Goal: Task Accomplishment & Management: Use online tool/utility

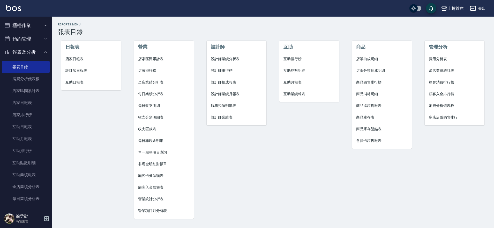
click at [25, 24] on button "櫃檯作業" at bounding box center [26, 25] width 48 height 13
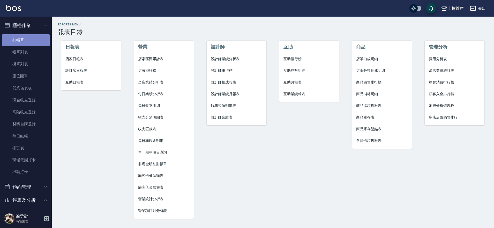
click at [29, 39] on link "打帳單" at bounding box center [26, 40] width 48 height 12
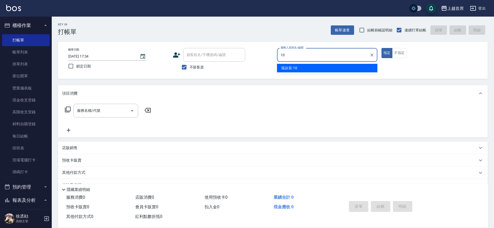
type input "[PERSON_NAME]-10"
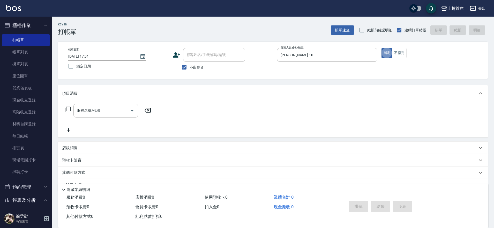
type button "true"
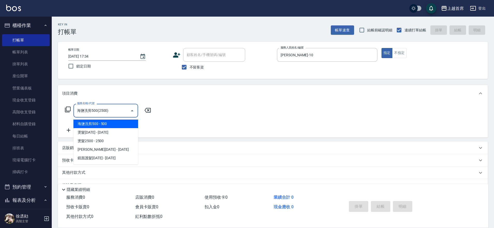
type input "海鹽洗剪500(2500)"
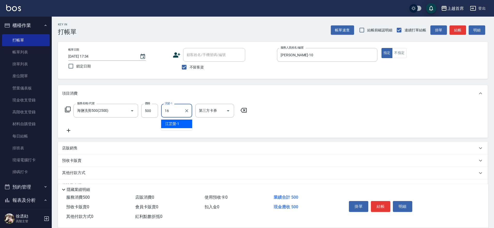
type input "[PERSON_NAME]-16"
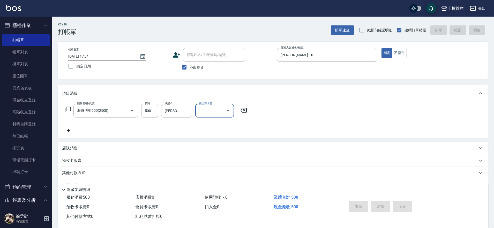
type input "[DATE] 17:35"
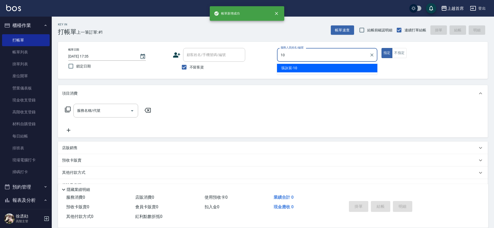
type input "[PERSON_NAME]-10"
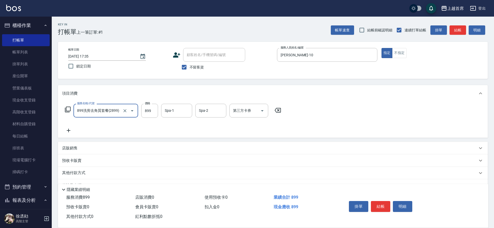
type input "899洗剪去角質套餐(2899)"
type input "900"
type input "[PERSON_NAME]-77"
click at [377, 206] on button "結帳" at bounding box center [380, 206] width 19 height 11
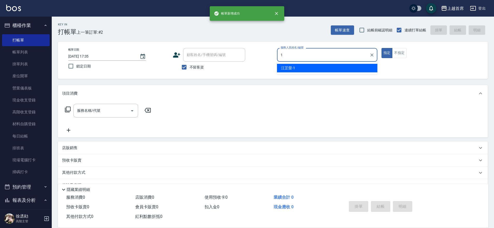
type input "[PERSON_NAME]-1"
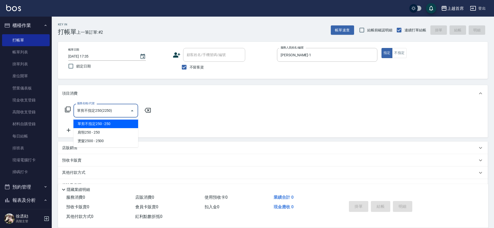
type input "單剪不指定250(2250)"
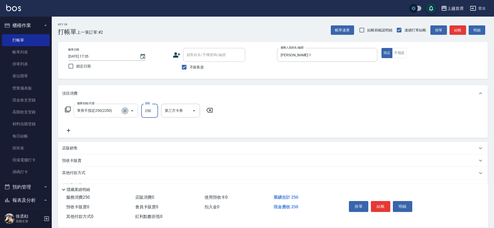
click at [126, 109] on icon "Clear" at bounding box center [124, 110] width 3 height 3
click at [125, 109] on icon "Clear" at bounding box center [124, 110] width 5 height 5
type input "海鹽洗剪500(2500)"
type input "[PERSON_NAME]-24"
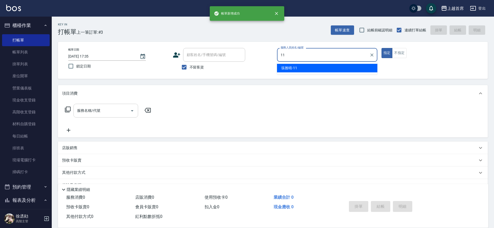
type input "[PERSON_NAME]-11"
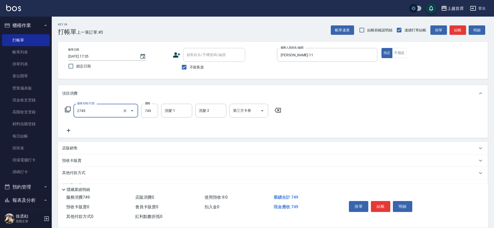
type input "海鹽洗剪749(2749)"
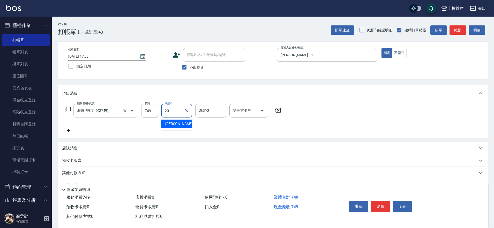
type input "[PERSON_NAME]-20"
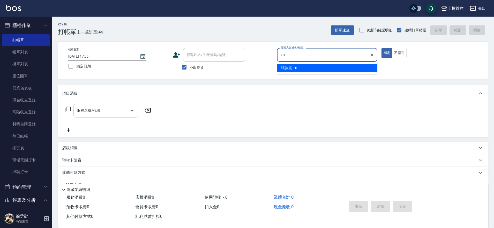
type input "[PERSON_NAME]-10"
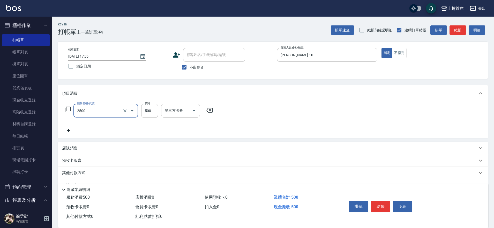
type input "海鹽洗剪500(2500)"
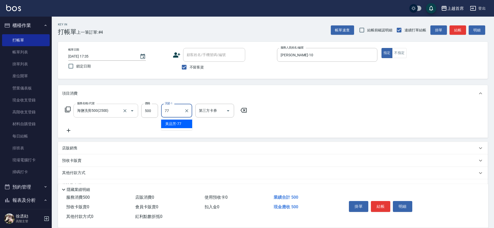
type input "[PERSON_NAME]-77"
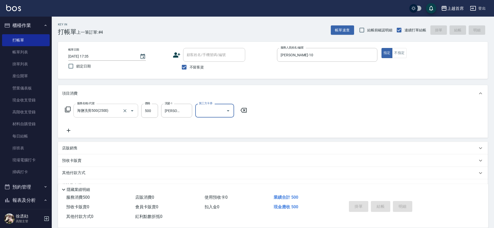
type input "[DATE] 17:36"
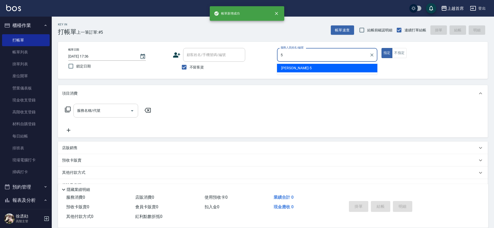
type input "[PERSON_NAME]-5"
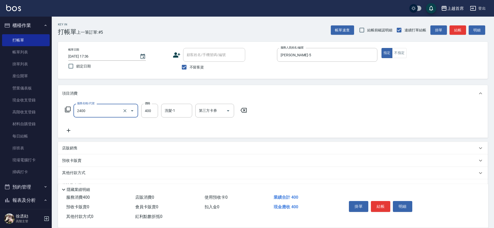
type input "指定一般洗剪400(2400)"
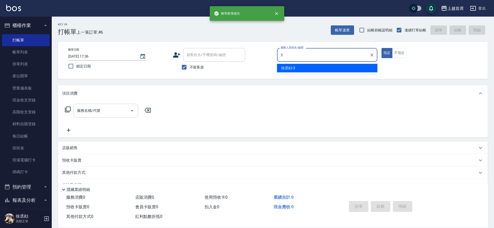
type input "[PERSON_NAME]-3"
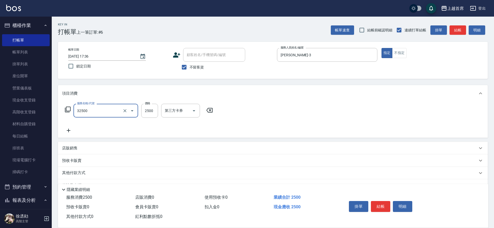
type input "燙髮2500(32500)"
type input "2200"
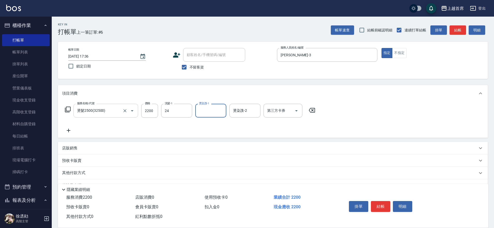
type input "[PERSON_NAME]-24"
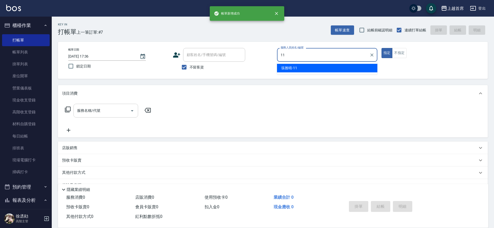
type input "[PERSON_NAME]-11"
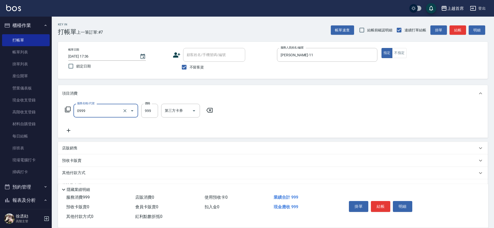
type input "REVIVRE(0999)"
type input "1200"
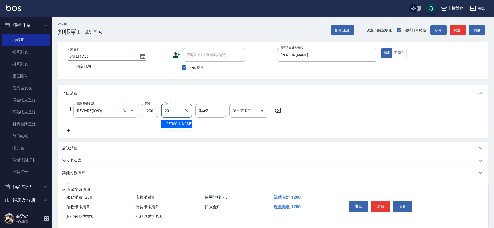
type input "[PERSON_NAME]-20"
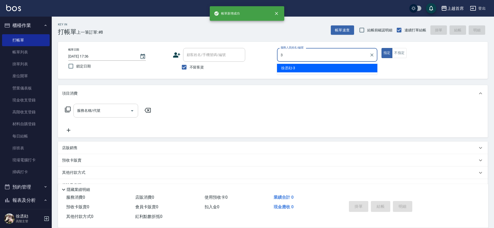
type input "[PERSON_NAME]-3"
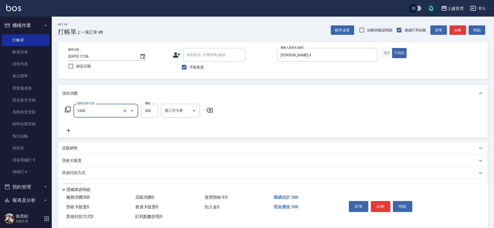
type input "洗髮(1300)"
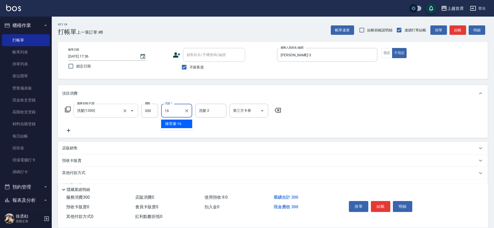
type input "[PERSON_NAME]-16"
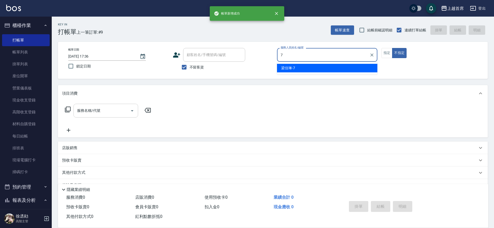
type input "[PERSON_NAME]-7"
type button "false"
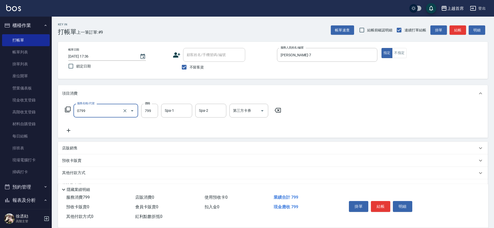
type input "精油799(0799)"
type input "800"
type input "220"
click at [169, 107] on input "Spa-1" at bounding box center [177, 110] width 26 height 9
type input "[PERSON_NAME]-20"
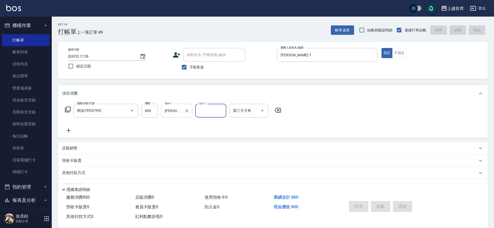
type input "[DATE] 17:37"
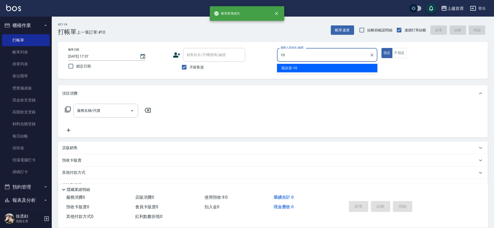
type input "[PERSON_NAME]-10"
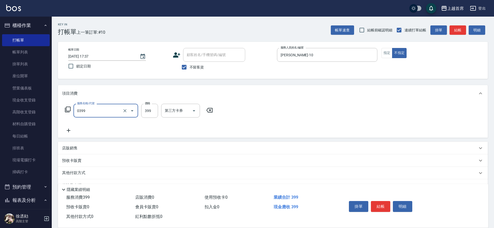
type input "海鹽洗髮(0399)"
type input "400"
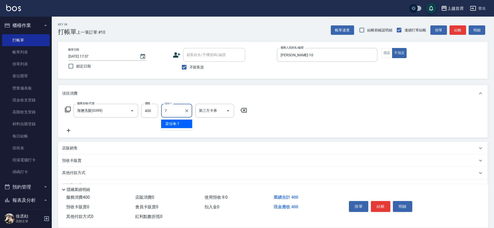
type input "[PERSON_NAME]-7"
click at [186, 109] on icon "Clear" at bounding box center [186, 110] width 5 height 5
type input "[PERSON_NAME]-77"
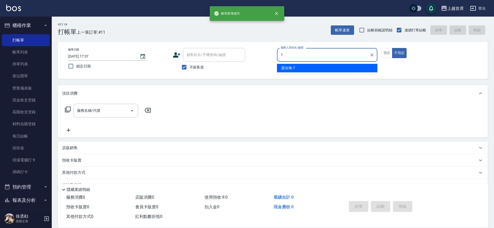
type input "[PERSON_NAME]-7"
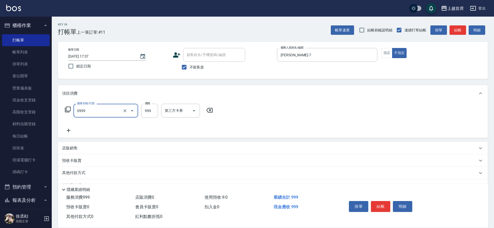
type input "REVIVRE(0999)"
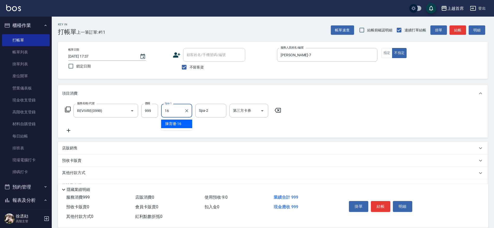
type input "[PERSON_NAME]-16"
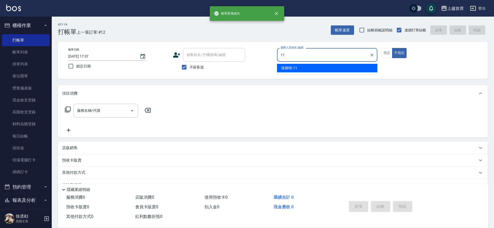
type input "[PERSON_NAME]-11"
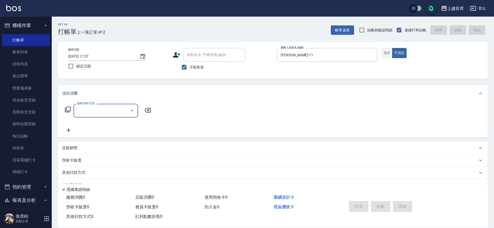
click at [390, 55] on button "指定" at bounding box center [387, 53] width 11 height 10
click at [110, 109] on input "服務名稱/代號" at bounding box center [102, 110] width 52 height 9
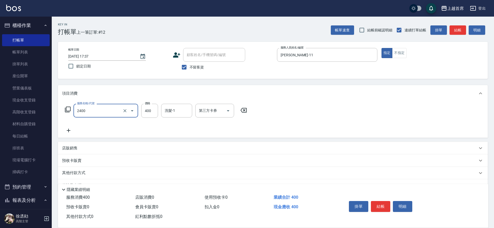
type input "指定一般洗剪400(2400)"
type input "350"
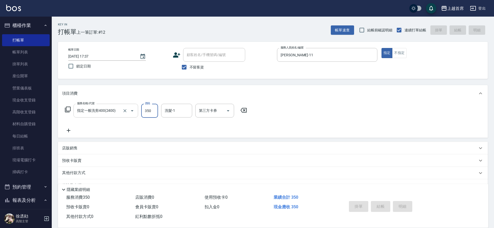
type input "[DATE] 17:38"
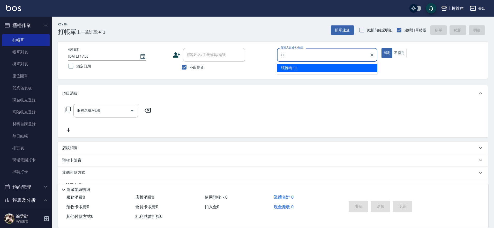
type input "[PERSON_NAME]-11"
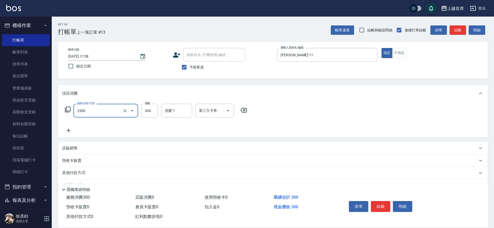
type input "單剪指定300(2300)"
drag, startPoint x: 126, startPoint y: 112, endPoint x: 131, endPoint y: 111, distance: 4.7
click at [126, 112] on icon "Clear" at bounding box center [124, 110] width 5 height 5
type input "0"
type input "指定一般洗剪400(2400)"
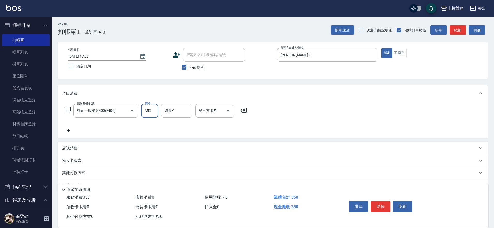
type input "350"
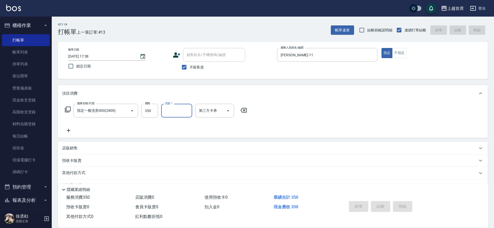
type input "[DATE] 17:40"
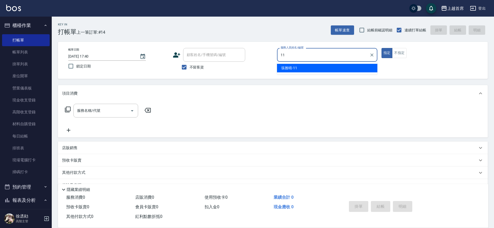
type input "[PERSON_NAME]-11"
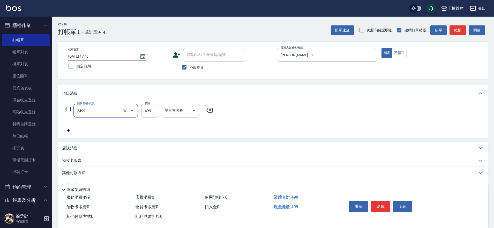
type input "499海鹽洗剪套餐(2499)"
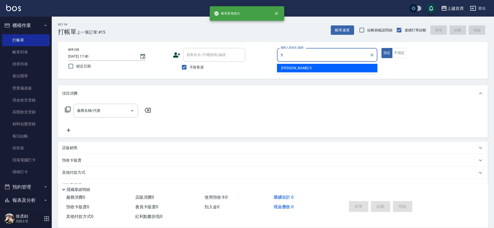
type input "[PERSON_NAME]-5"
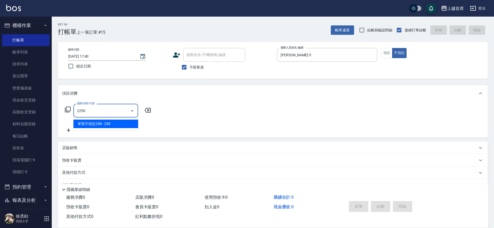
type input "單剪不指定250(2250)"
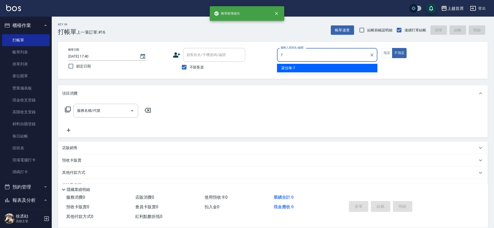
type input "[PERSON_NAME]-7"
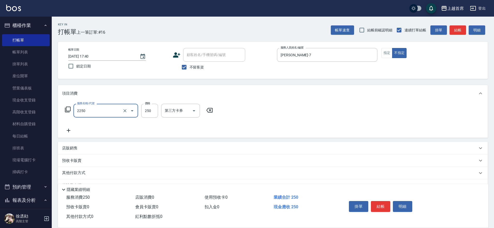
type input "單剪不指定250(2250)"
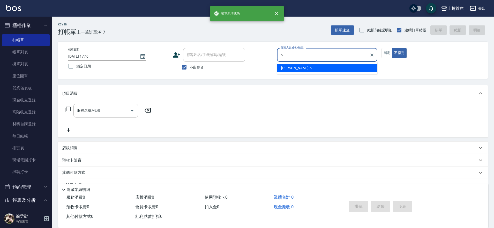
type input "[PERSON_NAME]-5"
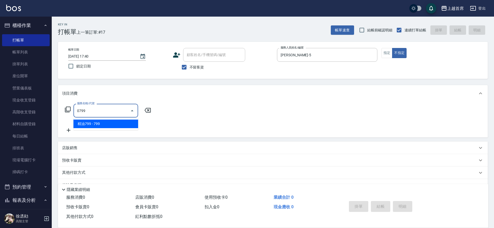
type input "精油799(0799)"
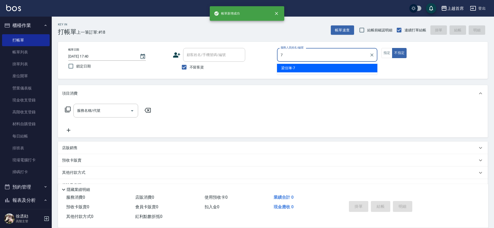
type input "[PERSON_NAME]-7"
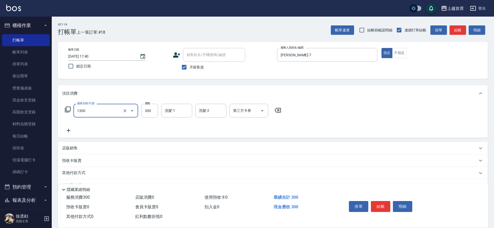
type input "洗髮(1300)"
type input "[PERSON_NAME]-16"
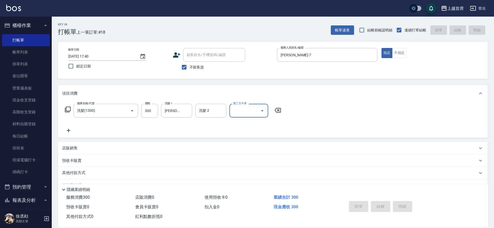
type input "[DATE] 17:41"
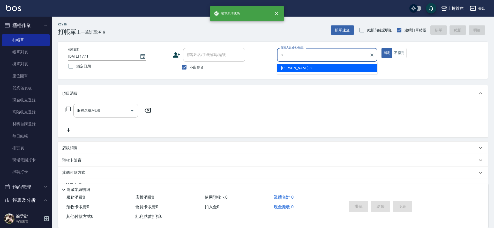
type input "[PERSON_NAME]好-8"
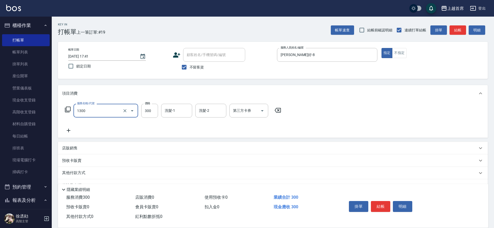
type input "洗髮(1300)"
type input "[PERSON_NAME]-24"
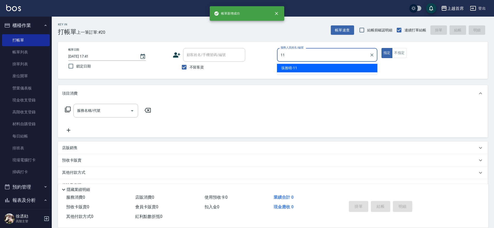
type input "[PERSON_NAME]-11"
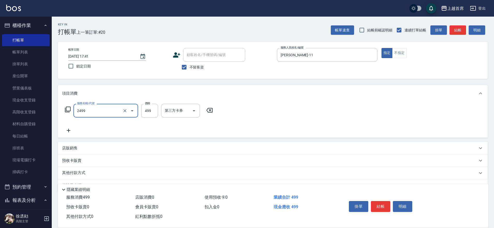
type input "499海鹽洗剪套餐(2499)"
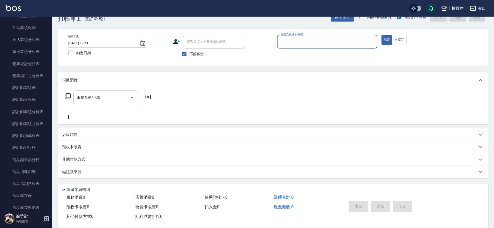
scroll to position [322, 0]
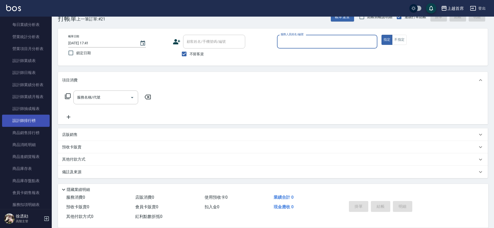
click at [32, 122] on link "設計師排行榜" at bounding box center [26, 120] width 48 height 12
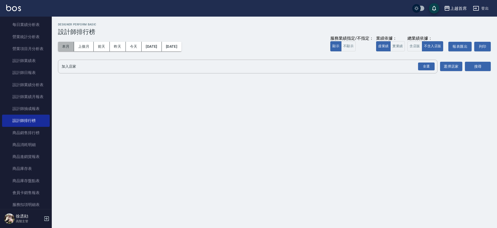
click at [68, 49] on button "本月" at bounding box center [66, 47] width 16 height 10
click at [401, 46] on button "實業績" at bounding box center [397, 46] width 14 height 10
click at [425, 67] on div "全選" at bounding box center [426, 66] width 17 height 8
click at [472, 61] on div "搜尋" at bounding box center [478, 67] width 26 height 14
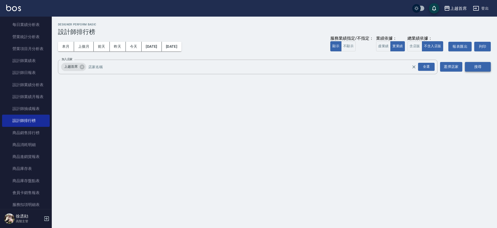
click at [470, 65] on button "搜尋" at bounding box center [478, 67] width 26 height 10
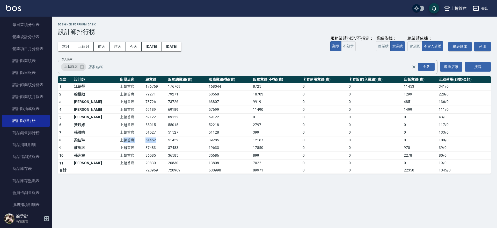
drag, startPoint x: 109, startPoint y: 143, endPoint x: 154, endPoint y: 141, distance: 45.1
click at [153, 141] on tr "8 [PERSON_NAME]首席 51452 51452 39285 12167 0 0 0 100 / 0" at bounding box center [274, 140] width 433 height 8
click at [167, 141] on td "51452" at bounding box center [187, 140] width 40 height 8
click at [141, 46] on button "今天" at bounding box center [134, 47] width 16 height 10
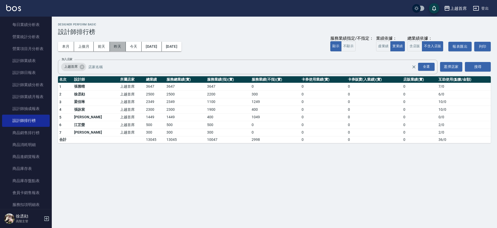
click at [121, 44] on button "昨天" at bounding box center [118, 47] width 16 height 10
click at [105, 49] on button "前天" at bounding box center [102, 47] width 16 height 10
click at [67, 50] on button "本月" at bounding box center [66, 47] width 16 height 10
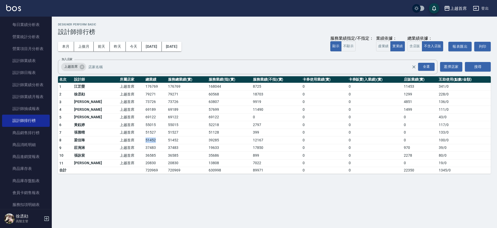
drag, startPoint x: 128, startPoint y: 137, endPoint x: 149, endPoint y: 138, distance: 20.5
click at [149, 138] on tr "8 [PERSON_NAME]首席 51452 51452 39285 12167 0 0 0 100 / 0" at bounding box center [274, 140] width 433 height 8
click at [149, 138] on td "51452" at bounding box center [155, 140] width 23 height 8
drag, startPoint x: 129, startPoint y: 132, endPoint x: 149, endPoint y: 132, distance: 19.9
click at [149, 132] on tr "7 [PERSON_NAME]首席 51527 51527 51128 399 0 0 0 133 / 0" at bounding box center [274, 132] width 433 height 8
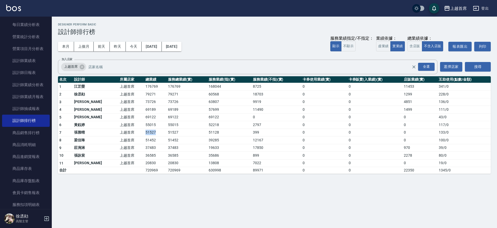
drag, startPoint x: 149, startPoint y: 132, endPoint x: 128, endPoint y: 126, distance: 21.2
click at [149, 132] on td "51527" at bounding box center [155, 132] width 23 height 8
drag, startPoint x: 128, startPoint y: 124, endPoint x: 142, endPoint y: 126, distance: 14.1
click at [142, 126] on tr "6 [PERSON_NAME]首席 55015 55015 52218 2797 0 0 0 117 / 0" at bounding box center [274, 125] width 433 height 8
click at [144, 126] on td "55015" at bounding box center [155, 125] width 23 height 8
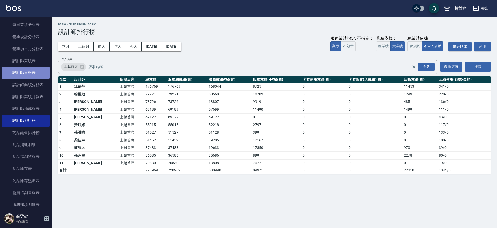
click at [31, 70] on link "設計師日報表" at bounding box center [26, 73] width 48 height 12
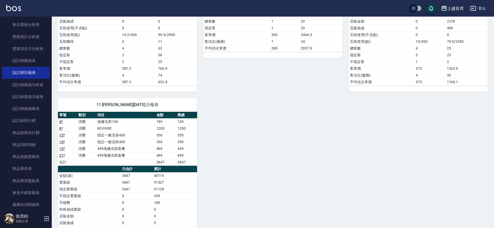
scroll to position [88, 0]
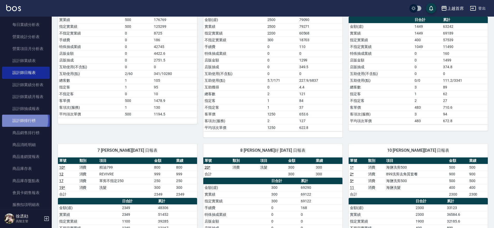
click at [17, 120] on link "設計師排行榜" at bounding box center [26, 120] width 48 height 12
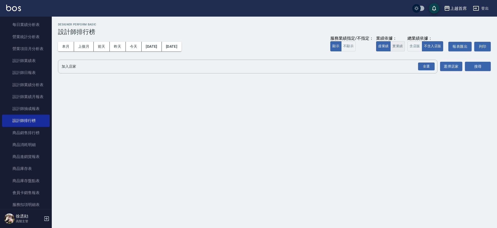
click at [398, 45] on button "實業績" at bounding box center [397, 46] width 14 height 10
click at [421, 63] on div "全選" at bounding box center [426, 66] width 17 height 8
click at [422, 63] on div "全選" at bounding box center [426, 67] width 17 height 8
click at [478, 66] on button "搜尋" at bounding box center [478, 67] width 26 height 10
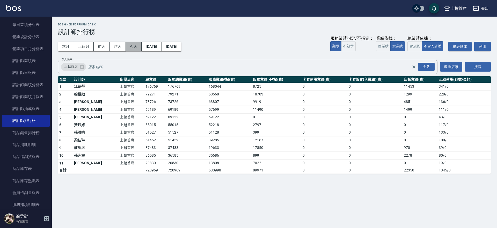
click at [133, 47] on button "今天" at bounding box center [134, 47] width 16 height 10
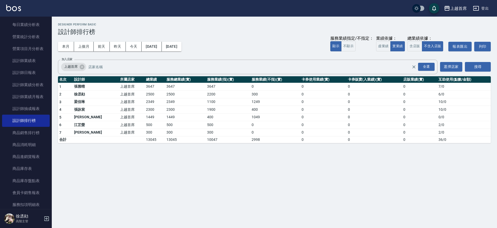
drag, startPoint x: 134, startPoint y: 130, endPoint x: 136, endPoint y: 128, distance: 3.2
click at [145, 130] on td "300" at bounding box center [155, 132] width 20 height 8
drag, startPoint x: 125, startPoint y: 129, endPoint x: 134, endPoint y: 127, distance: 9.5
click at [134, 127] on tbody "1 [PERSON_NAME]首席 3647 3647 3647 0 0 0 0 7 / 0 2 [PERSON_NAME]首席 2500 2500 2200…" at bounding box center [274, 113] width 433 height 60
drag, startPoint x: 127, startPoint y: 125, endPoint x: 125, endPoint y: 124, distance: 2.9
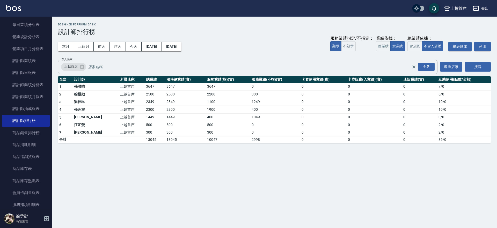
click at [145, 125] on td "500" at bounding box center [155, 125] width 20 height 8
click at [172, 146] on div "上越首席 [DATE] - [DATE] 設計師排行榜 列印時間： [DATE][PHONE_NUMBER]:25 Designer Perform Basi…" at bounding box center [274, 83] width 445 height 133
drag, startPoint x: 127, startPoint y: 129, endPoint x: 155, endPoint y: 124, distance: 28.8
click at [155, 124] on tbody "1 [PERSON_NAME]首席 3647 3647 3647 0 0 0 0 7 / 0 2 [PERSON_NAME]首席 2500 2500 2200…" at bounding box center [274, 113] width 433 height 60
click at [165, 132] on td "300" at bounding box center [185, 132] width 41 height 8
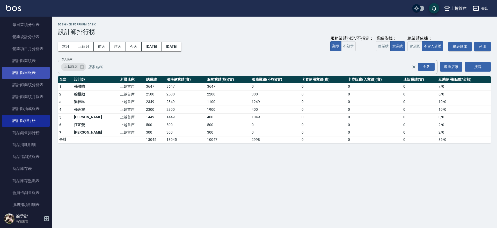
click at [18, 76] on link "設計師日報表" at bounding box center [26, 73] width 48 height 12
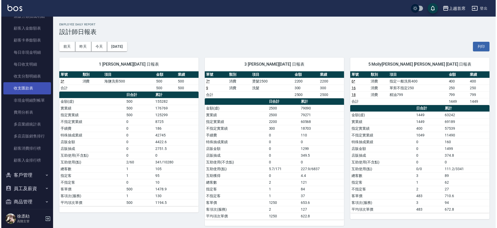
scroll to position [384, 0]
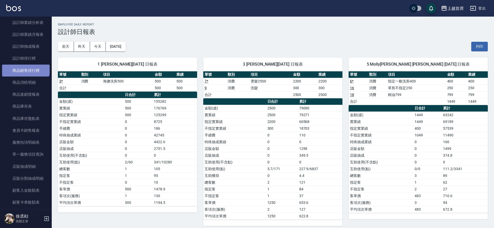
click at [25, 64] on link "商品銷售排行榜" at bounding box center [26, 70] width 48 height 12
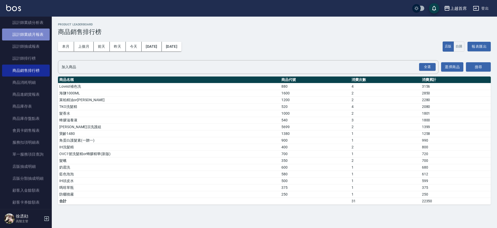
click at [27, 34] on link "設計師業績月報表" at bounding box center [26, 34] width 48 height 12
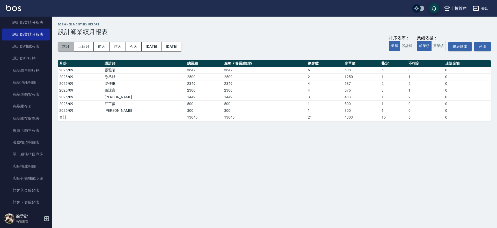
click at [63, 45] on button "本月" at bounding box center [66, 47] width 16 height 10
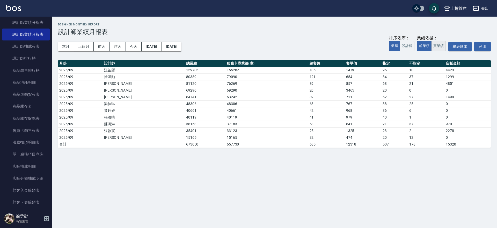
click at [434, 42] on button "實業績" at bounding box center [438, 46] width 14 height 10
click at [426, 43] on button "虛業績" at bounding box center [424, 46] width 14 height 10
click at [438, 43] on button "實業績" at bounding box center [438, 46] width 14 height 10
click at [427, 43] on button "虛業績" at bounding box center [424, 46] width 14 height 10
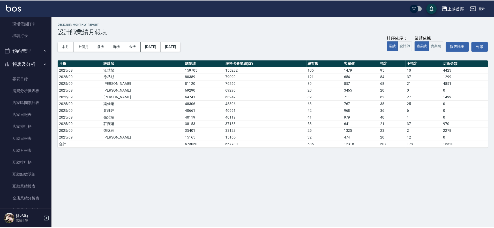
scroll to position [146, 0]
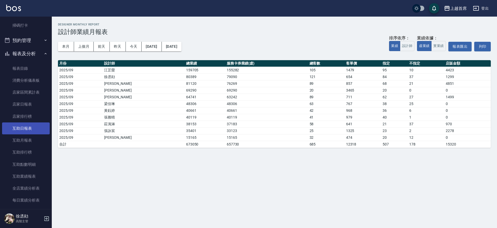
click at [34, 129] on link "互助日報表" at bounding box center [26, 128] width 48 height 12
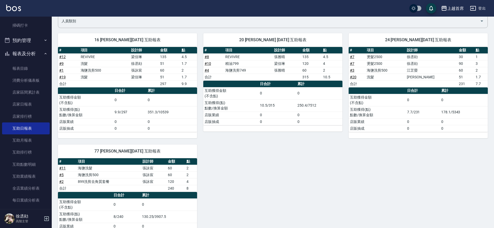
scroll to position [32, 0]
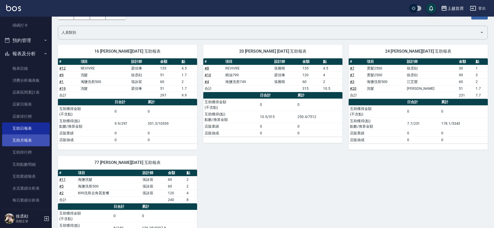
drag, startPoint x: 42, startPoint y: 143, endPoint x: 39, endPoint y: 142, distance: 3.2
click at [42, 143] on link "互助月報表" at bounding box center [26, 140] width 48 height 12
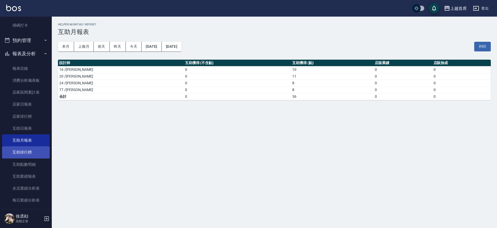
click at [42, 151] on link "互助排行榜" at bounding box center [26, 152] width 48 height 12
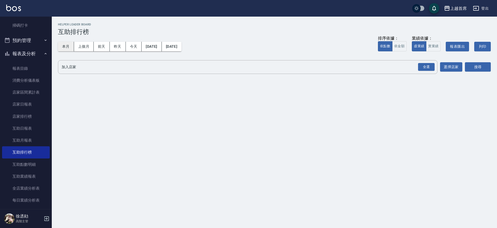
click at [64, 46] on button "本月" at bounding box center [66, 47] width 16 height 10
click at [127, 43] on div "本月 上個月 [DATE] [DATE] [DATE] [DATE] [DATE]" at bounding box center [119, 47] width 123 height 10
click at [425, 66] on div "全選" at bounding box center [426, 67] width 17 height 8
click at [479, 65] on button "搜尋" at bounding box center [478, 67] width 26 height 10
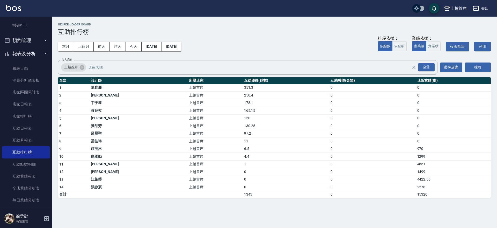
drag, startPoint x: 48, startPoint y: 76, endPoint x: 46, endPoint y: 58, distance: 18.0
click at [46, 58] on nav "櫃檯作業 打帳單 帳單列表 掛單列表 座位開單 營業儀表板 現金收支登錄 高階收支登錄 材料自購登錄 每日結帳 排班表 現場電腦打卡 掃碼打卡 預約管理 預約…" at bounding box center [26, 113] width 52 height 192
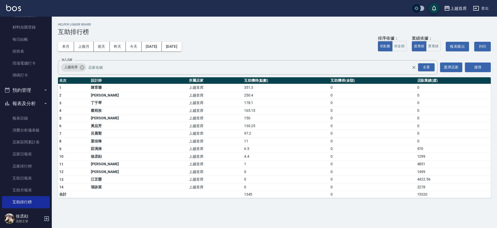
scroll to position [87, 0]
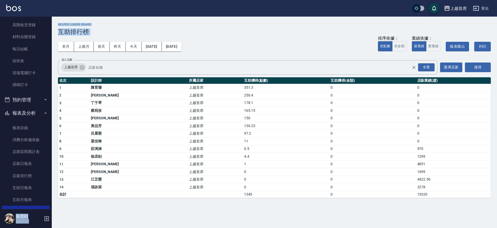
drag, startPoint x: 49, startPoint y: 69, endPoint x: 52, endPoint y: 64, distance: 6.2
click at [52, 52] on div "上越首席 登出 櫃檯作業 打帳單 帳單列表 掛單列表 座位開單 營業儀表板 現金收支登錄 高階收支登錄 材料自購登錄 每日結帳 排班表 現場電腦打卡 掃碼打卡…" at bounding box center [248, 114] width 497 height 228
drag, startPoint x: 52, startPoint y: 67, endPoint x: 49, endPoint y: 46, distance: 21.0
click at [49, 46] on div "櫃檯作業 打帳單 帳單列表 掛單列表 座位開單 營業儀表板 現金收支登錄 高階收支登錄 材料自購登錄 每日結帳 排班表 現場電腦打卡 掃碼打卡 預約管理 預約…" at bounding box center [26, 122] width 52 height 211
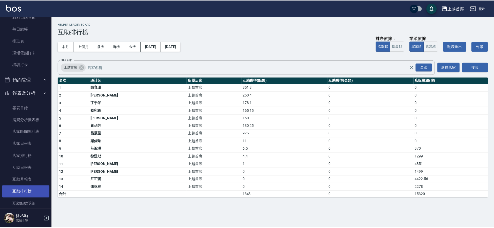
scroll to position [162, 0]
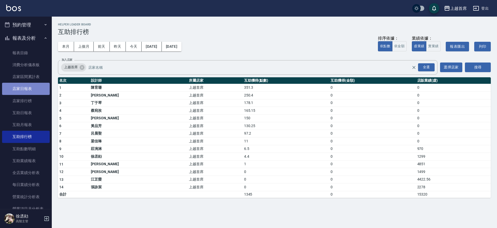
click at [32, 90] on link "店家日報表" at bounding box center [26, 89] width 48 height 12
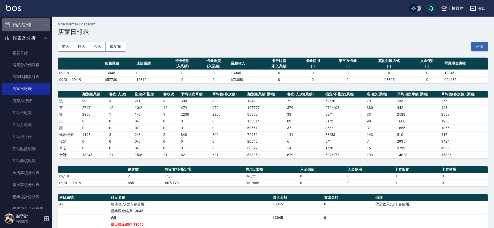
click at [35, 21] on button "預約管理" at bounding box center [26, 24] width 48 height 13
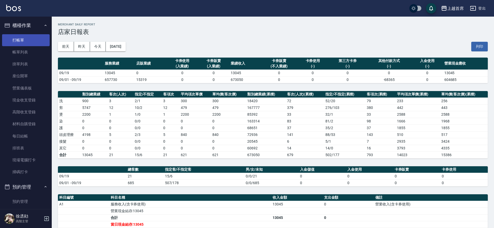
click at [35, 37] on link "打帳單" at bounding box center [26, 40] width 48 height 12
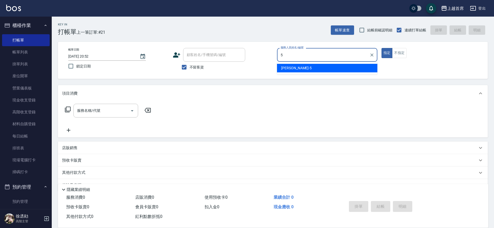
type input "[PERSON_NAME]-5"
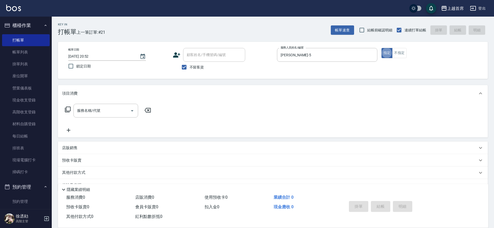
type button "true"
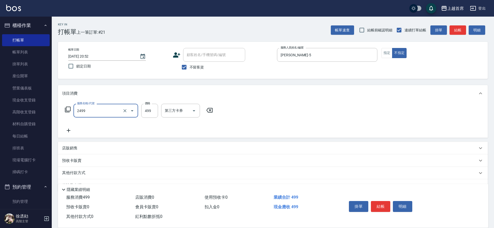
type input "499海鹽洗剪套餐(2499)"
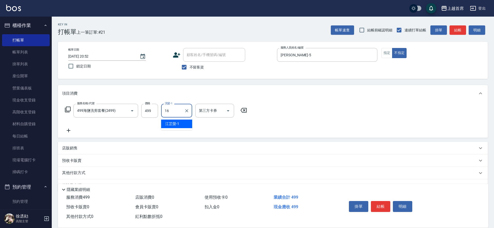
type input "[PERSON_NAME]-16"
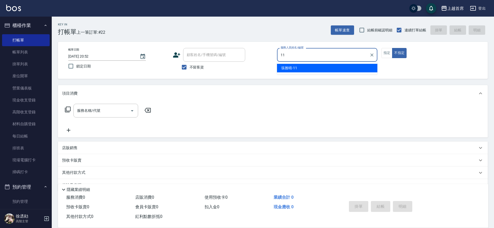
type input "[PERSON_NAME]-11"
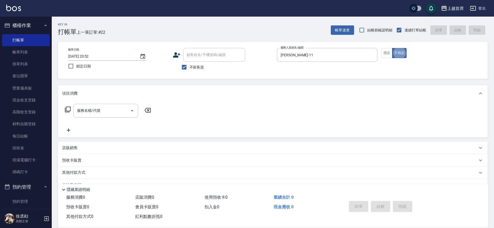
type button "false"
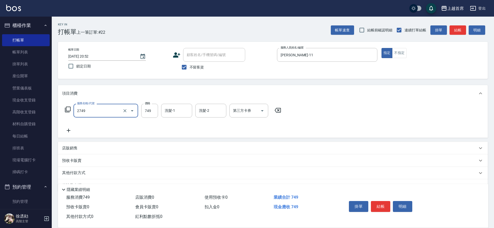
type input "海鹽洗剪749(2749)"
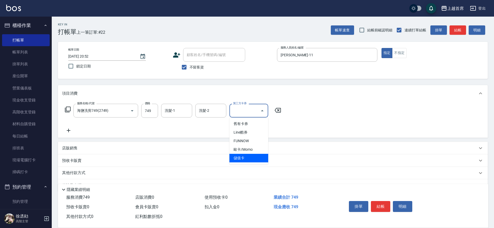
type input "儲值卡"
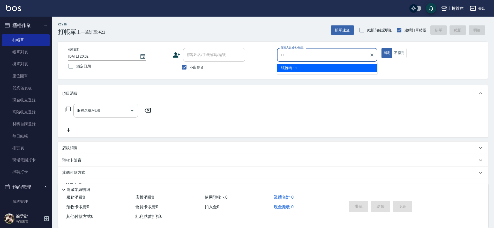
type input "[PERSON_NAME]-11"
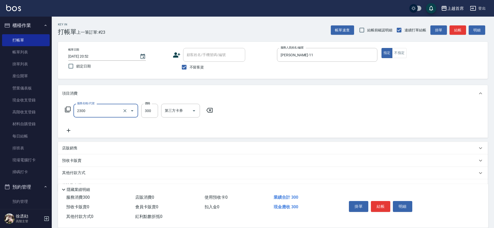
type input "單剪指定300(2300)"
type input "200"
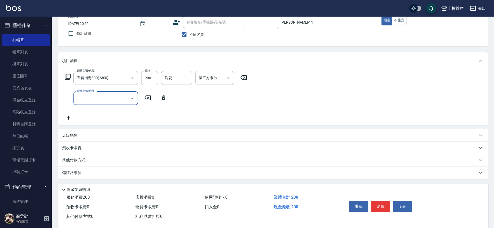
scroll to position [33, 0]
click at [109, 133] on div "店販銷售" at bounding box center [270, 134] width 416 height 5
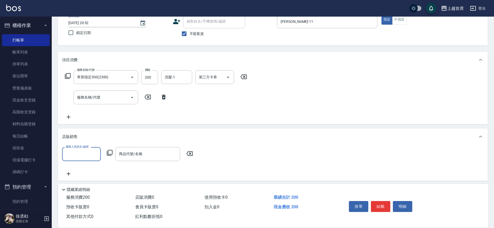
scroll to position [0, 0]
type input "[PERSON_NAME]-11"
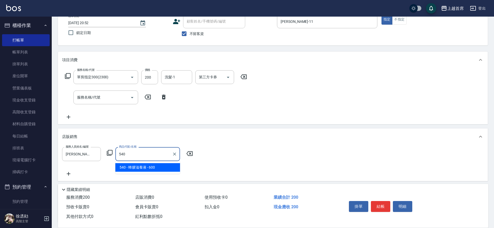
type input "蜂膠滋養液"
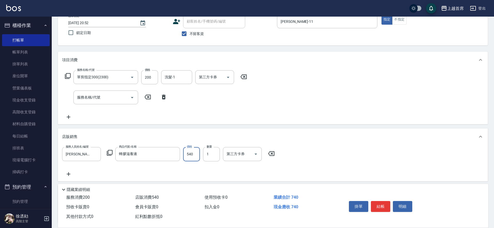
type input "540"
click at [127, 77] on icon "Clear" at bounding box center [124, 77] width 5 height 5
type input "REVIVRE(0999)"
type input "1200"
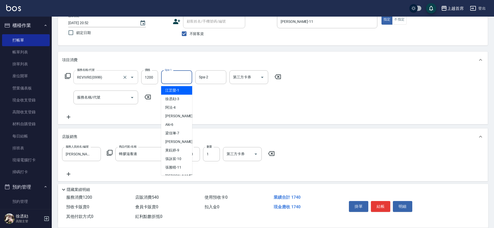
click at [176, 77] on input "Spa-1" at bounding box center [177, 76] width 26 height 9
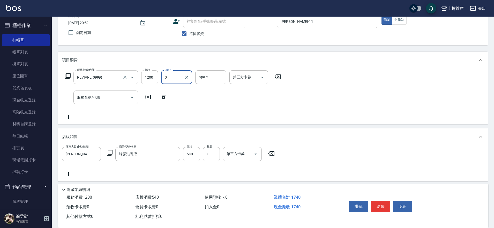
type input "0"
click at [175, 75] on input "Spa-1" at bounding box center [177, 76] width 26 height 9
type input "[PERSON_NAME]-20"
click at [242, 77] on input "第三方卡券" at bounding box center [245, 76] width 26 height 9
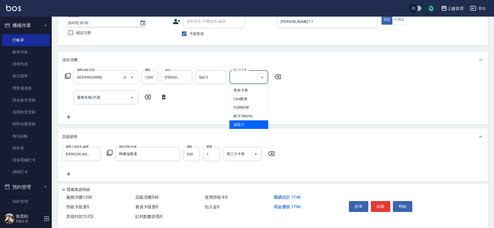
click at [239, 122] on span "儲值卡" at bounding box center [249, 124] width 39 height 9
type input "儲值卡"
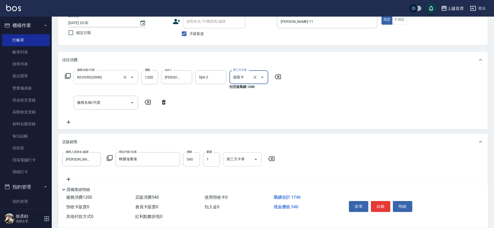
click at [243, 156] on input "第三方卡券" at bounding box center [239, 158] width 26 height 9
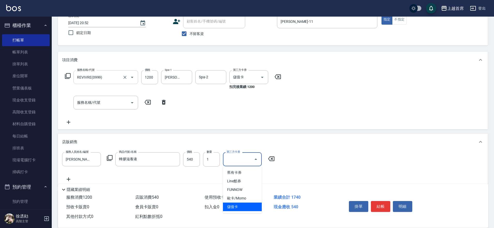
drag, startPoint x: 241, startPoint y: 205, endPoint x: 263, endPoint y: 204, distance: 22.3
click at [243, 205] on span "儲值卡" at bounding box center [242, 206] width 39 height 9
type input "儲值卡"
click at [384, 204] on button "結帳" at bounding box center [380, 206] width 19 height 11
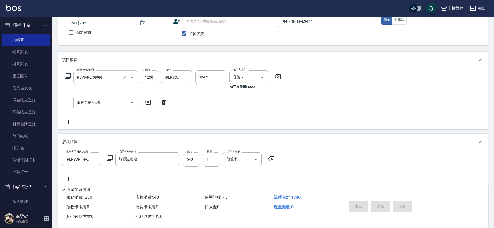
type input "[DATE] 20:54"
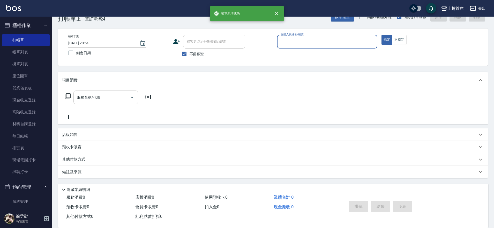
scroll to position [13, 0]
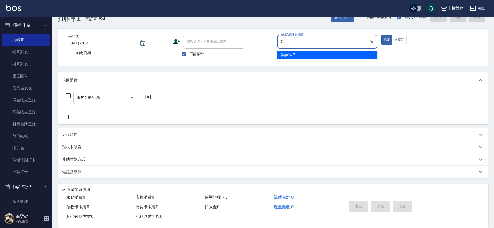
type input "[PERSON_NAME]-7"
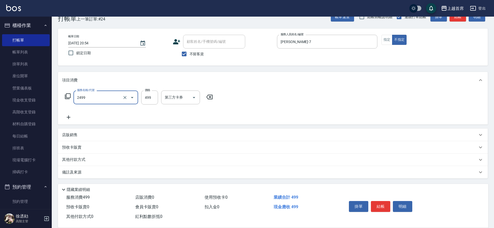
type input "499海鹽洗剪套餐(2499)"
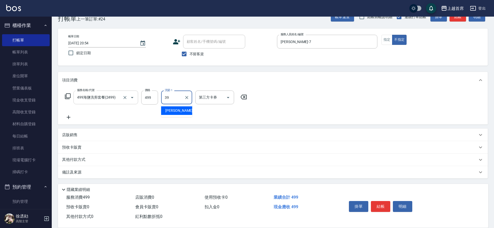
type input "[PERSON_NAME]-39"
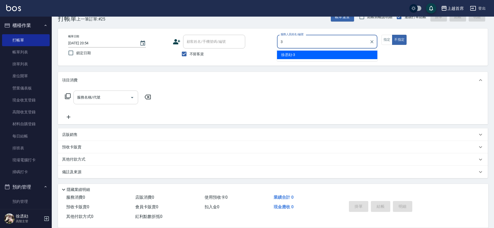
type input "[PERSON_NAME]-3"
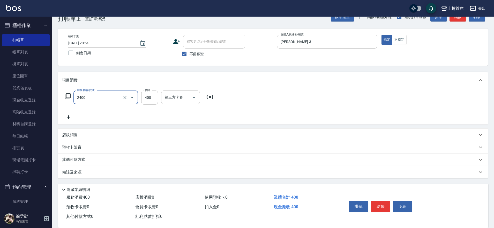
type input "指定一般洗剪400(2400)"
type input "450"
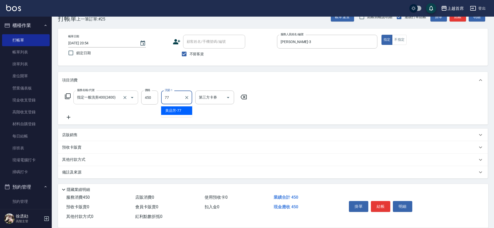
type input "[PERSON_NAME]-77"
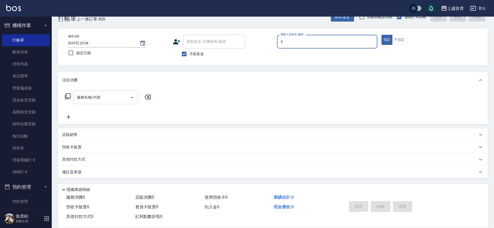
type input "[PERSON_NAME]-5"
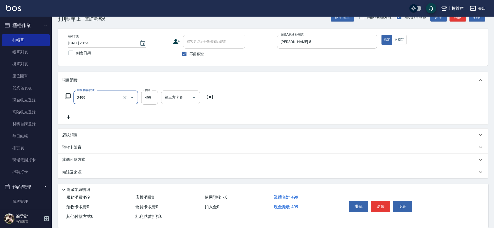
type input "499海鹽洗剪套餐(2499)"
type input "2"
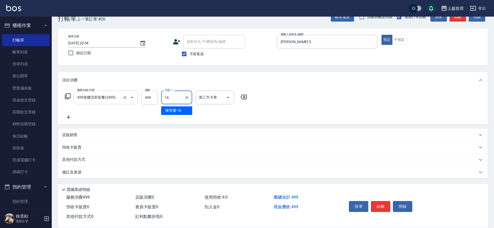
type input "[PERSON_NAME]-16"
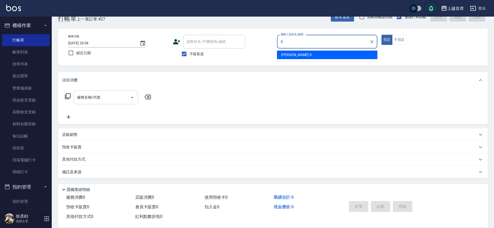
type input "[PERSON_NAME]-5"
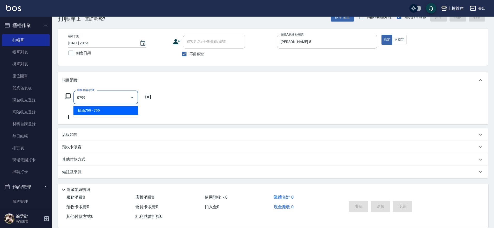
type input "精油799(0799)"
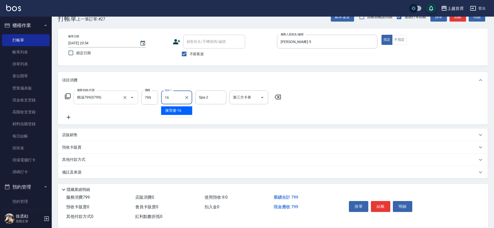
type input "[PERSON_NAME]-16"
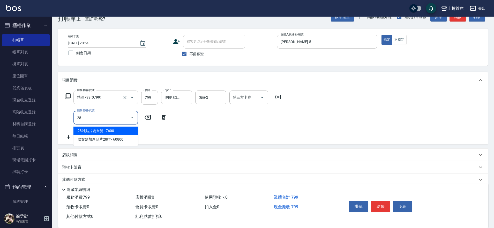
type input "280"
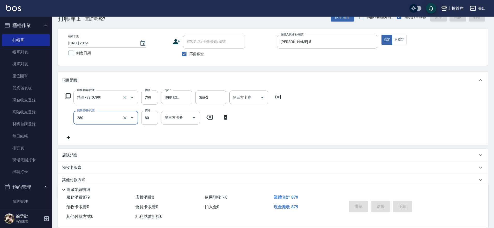
type input "[DATE] 20:55"
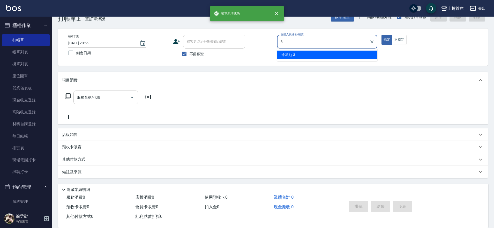
type input "[PERSON_NAME]-3"
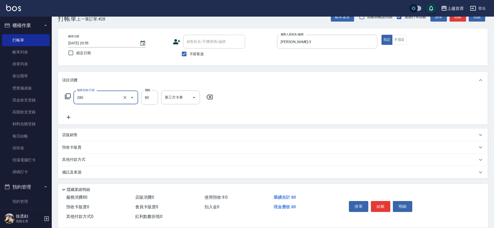
type input "剪瀏海(280)"
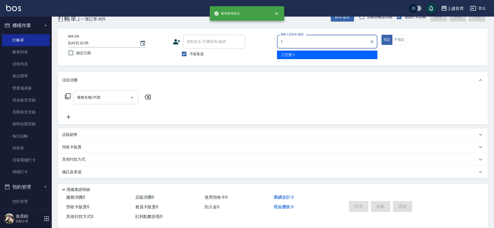
type input "[PERSON_NAME]-1"
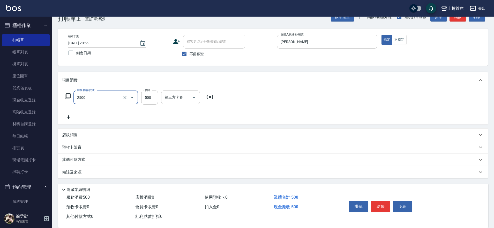
type input "海鹽洗剪500(2500)"
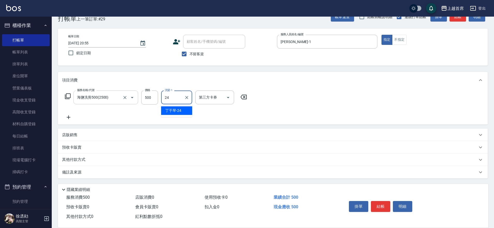
type input "[PERSON_NAME]-24"
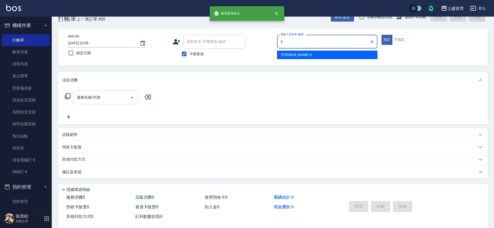
type input "[PERSON_NAME]-5"
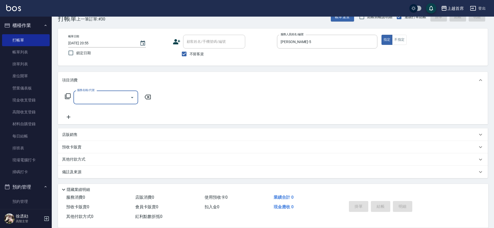
type input "2"
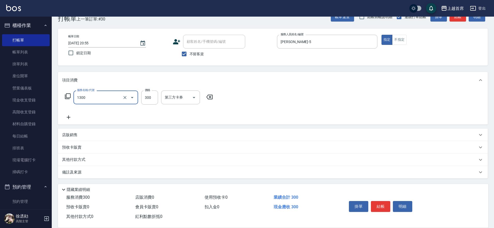
type input "洗髮(1300)"
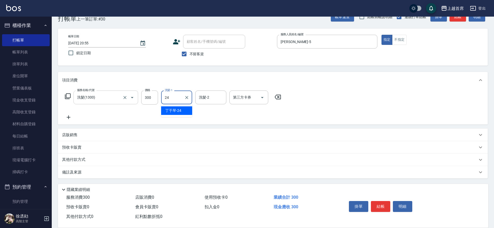
type input "[PERSON_NAME]-24"
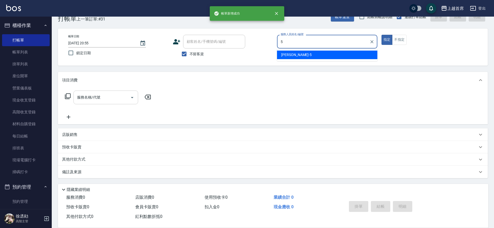
type input "[PERSON_NAME]-5"
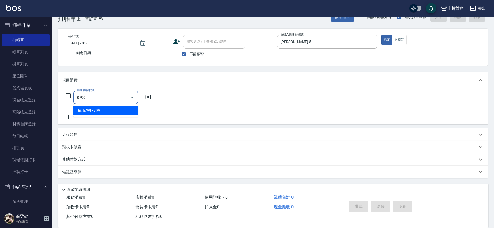
type input "精油799(0799)"
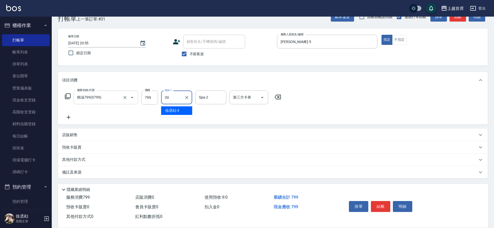
type input "[PERSON_NAME]-39"
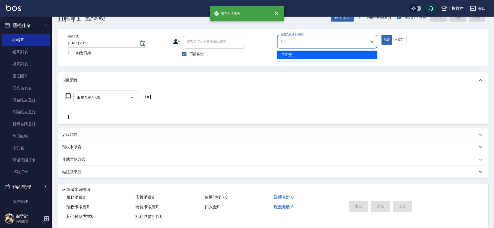
type input "[PERSON_NAME]-1"
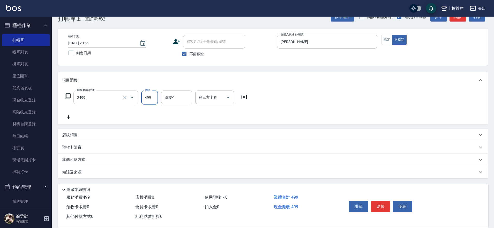
type input "499海鹽洗剪套餐(2499)"
type input "[PERSON_NAME]-77"
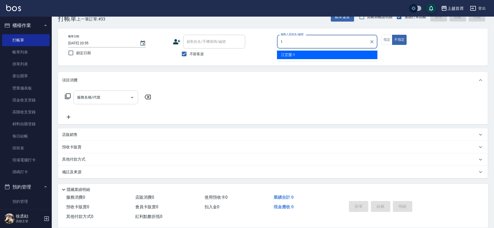
type input "[PERSON_NAME]-1"
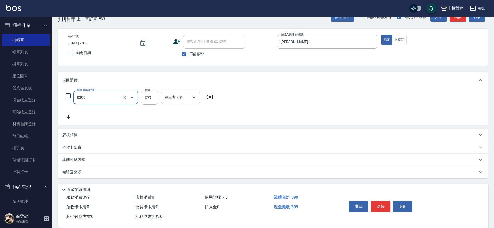
type input "海鹽洗髮(0399)"
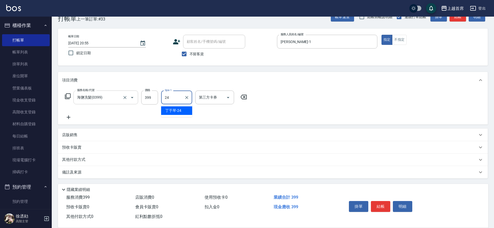
type input "[PERSON_NAME]-24"
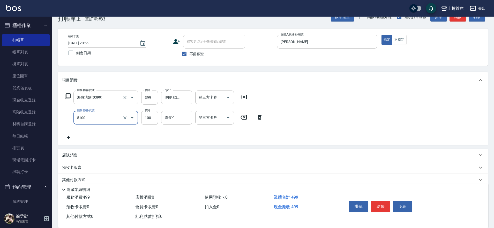
type input "精油(長)(5100)"
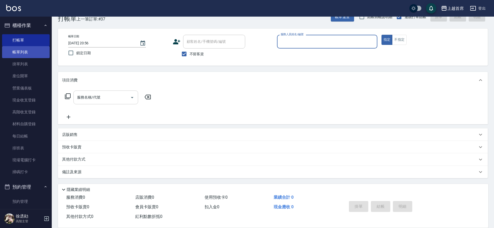
click at [34, 50] on link "帳單列表" at bounding box center [26, 52] width 48 height 12
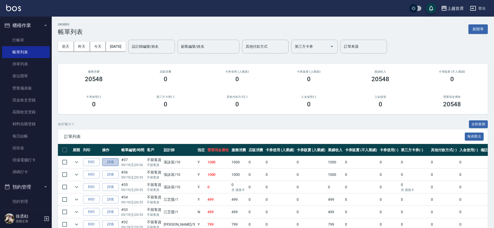
click at [114, 161] on link "詳情" at bounding box center [110, 162] width 17 height 8
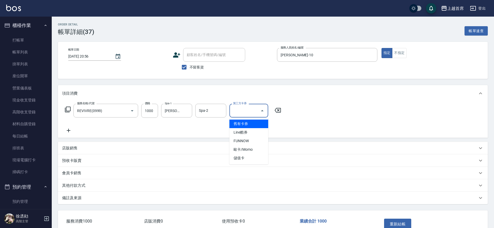
drag, startPoint x: 255, startPoint y: 110, endPoint x: 255, endPoint y: 117, distance: 7.3
click at [255, 110] on input "第三方卡券" at bounding box center [245, 110] width 26 height 9
click at [246, 157] on span "儲值卡" at bounding box center [249, 158] width 39 height 9
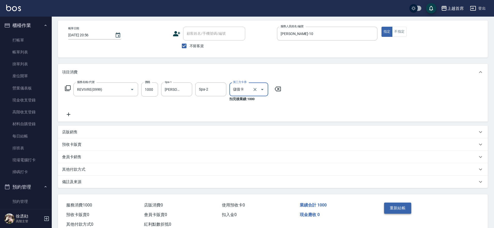
scroll to position [37, 0]
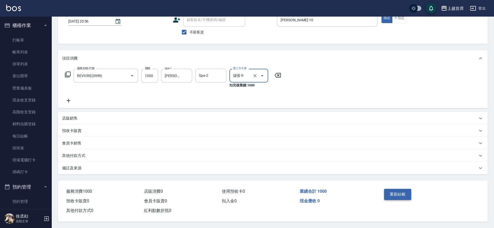
click at [399, 191] on button "重新結帳" at bounding box center [397, 193] width 27 height 11
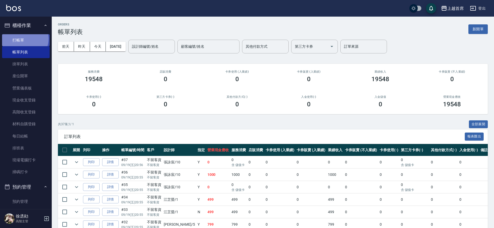
click at [24, 39] on link "打帳單" at bounding box center [26, 40] width 48 height 12
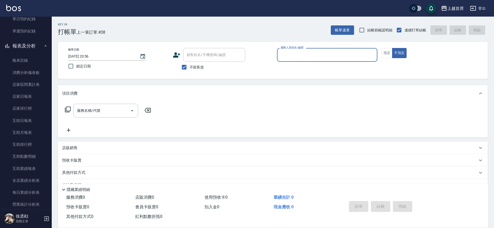
scroll to position [171, 0]
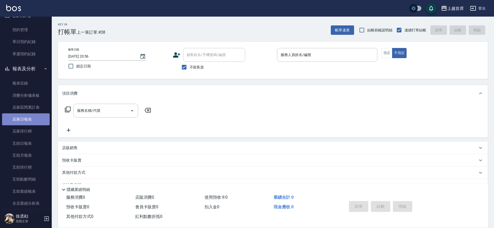
click at [26, 118] on link "店家日報表" at bounding box center [26, 119] width 48 height 12
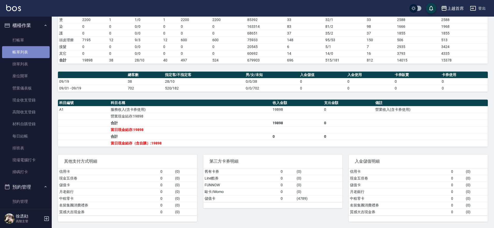
click at [26, 51] on link "帳單列表" at bounding box center [26, 52] width 48 height 12
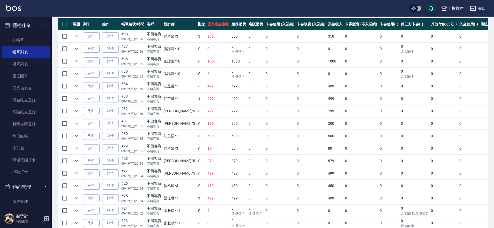
scroll to position [119, 0]
